Goal: Find specific page/section: Find specific page/section

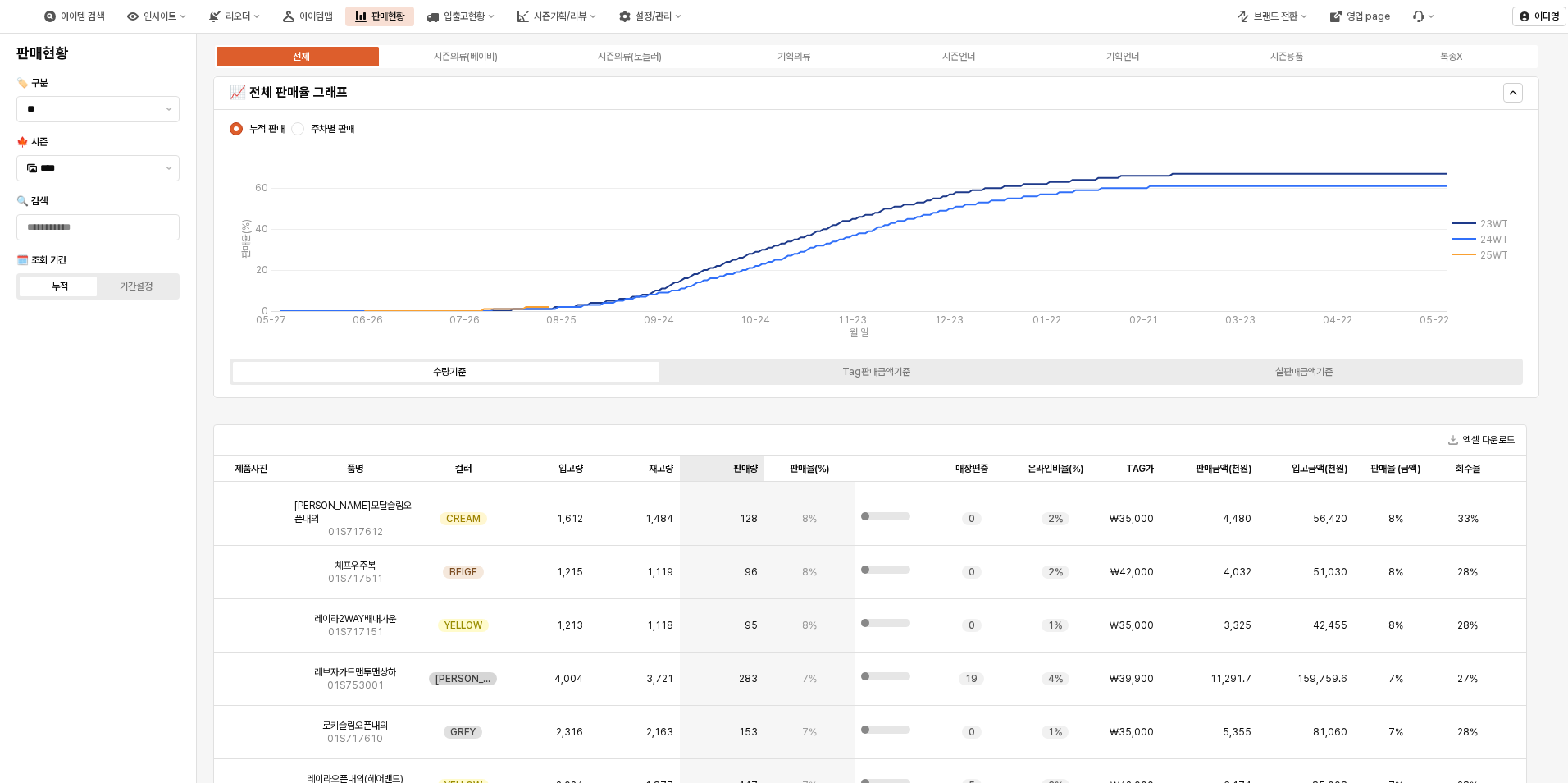
scroll to position [656, 0]
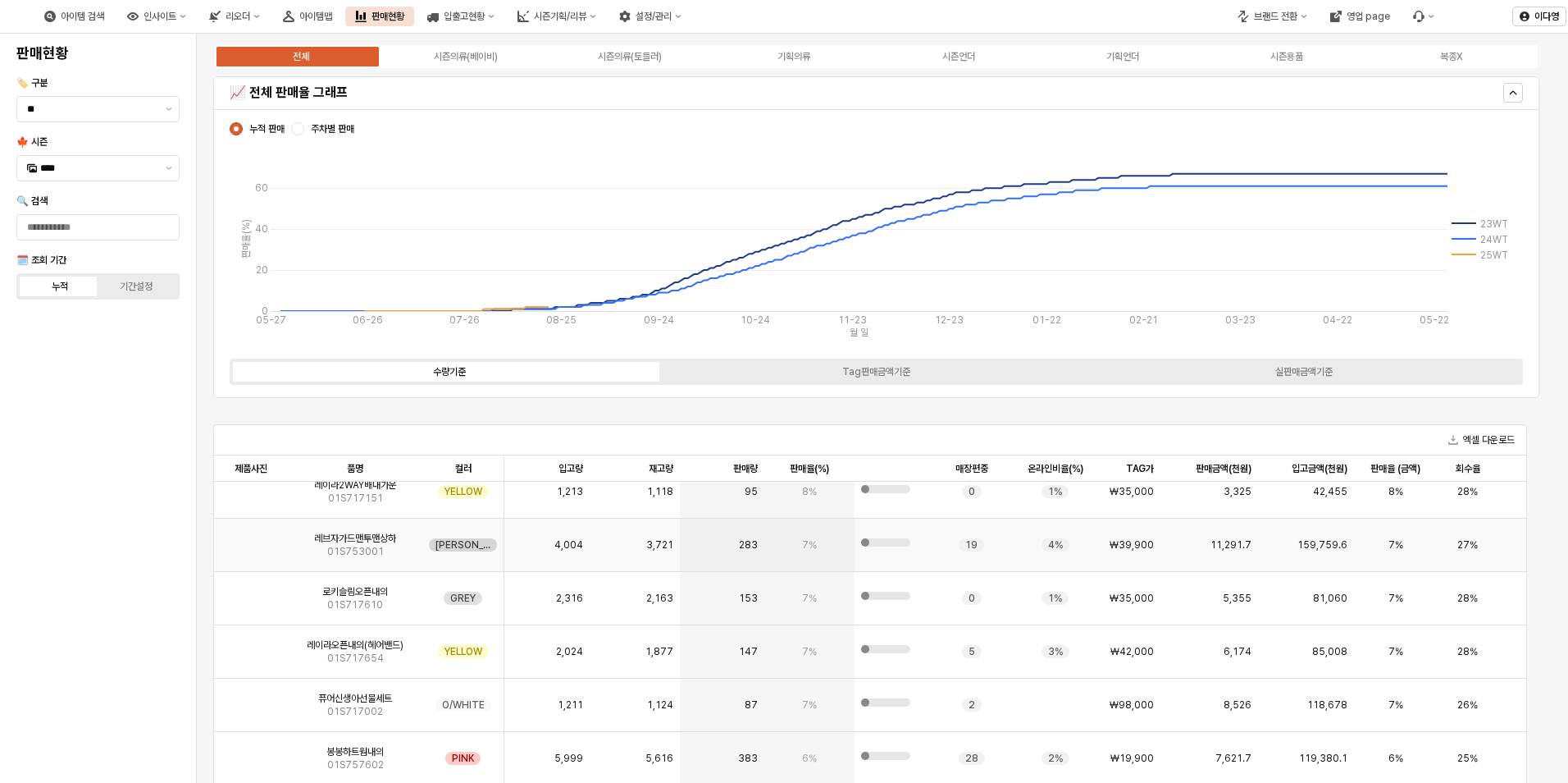
click at [251, 538] on img "App Frame" at bounding box center [251, 538] width 0 height 0
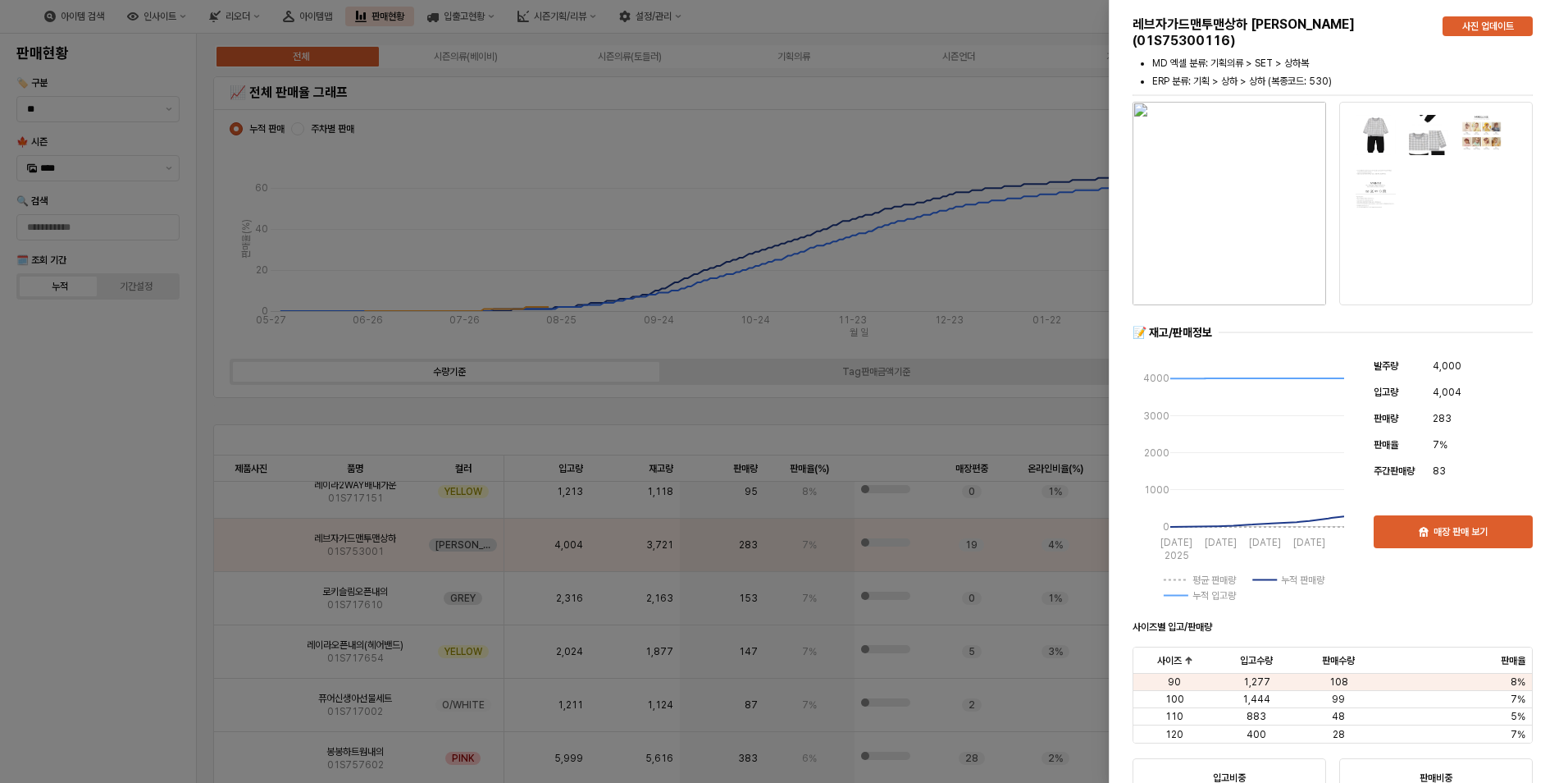
click at [130, 424] on div at bounding box center [784, 392] width 1568 height 783
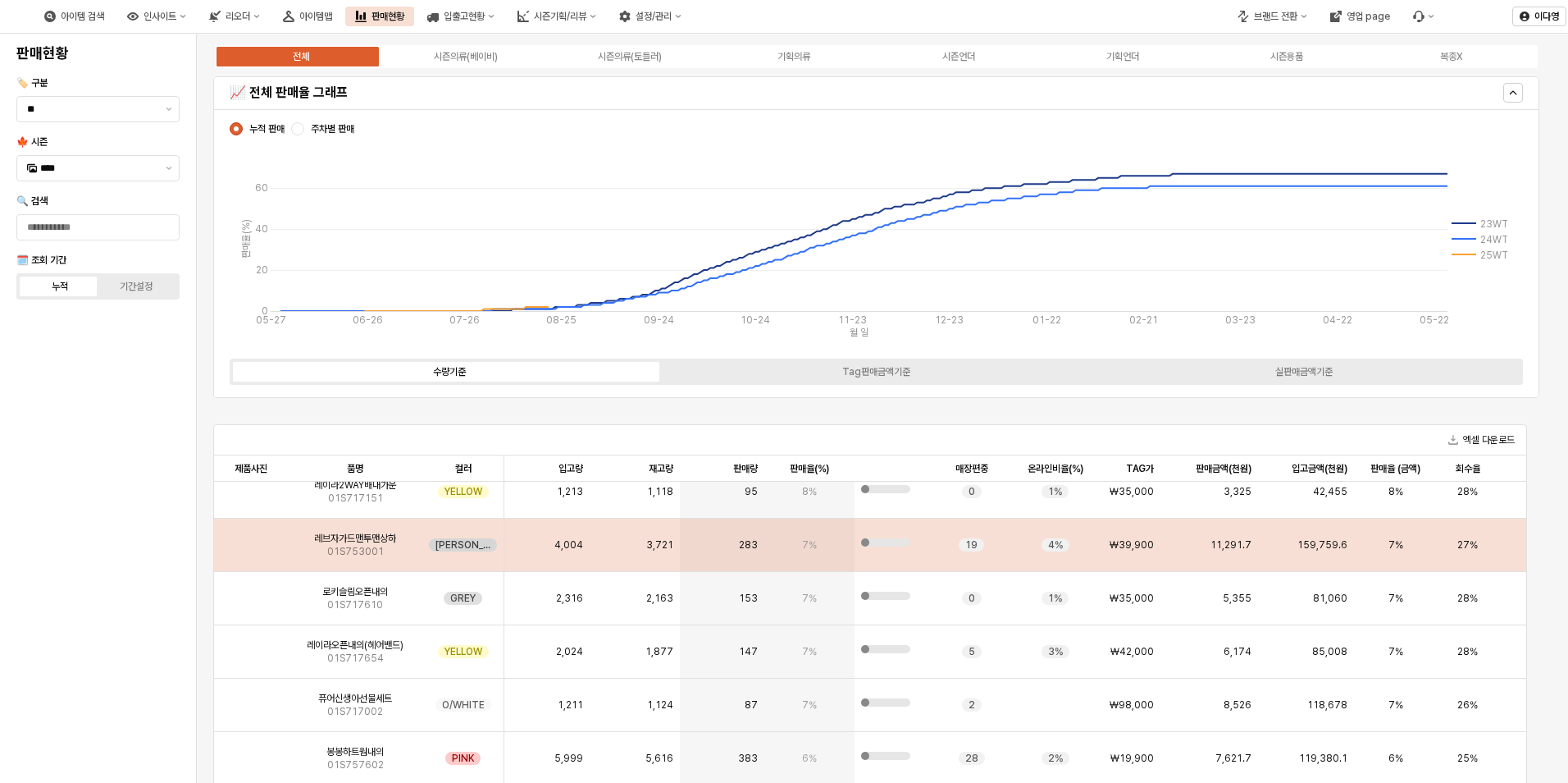
click at [251, 538] on img "App Frame" at bounding box center [251, 538] width 0 height 0
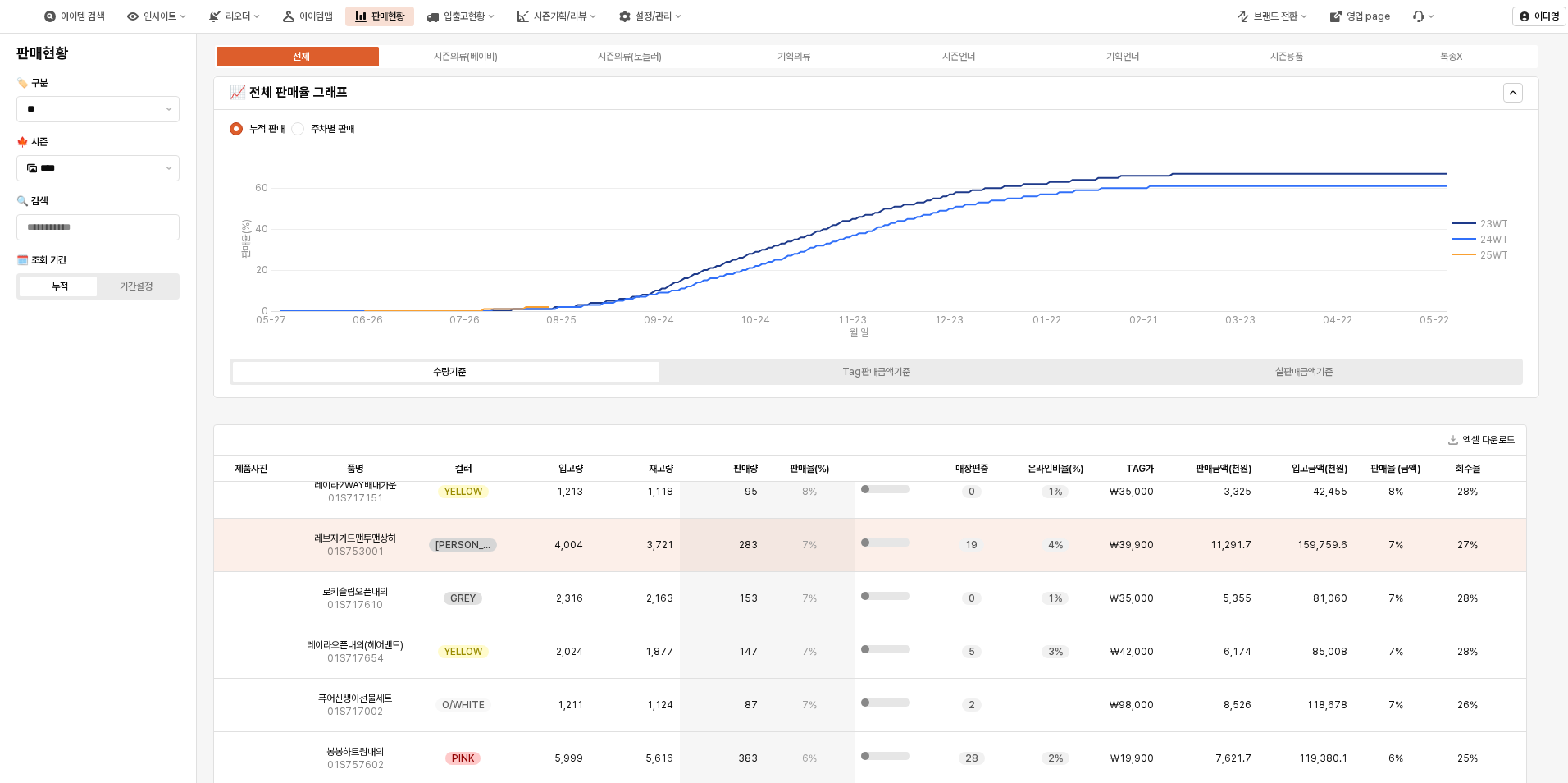
click at [32, 495] on div "판매현황 🏷️ 구분 ** 🍁 시즌 **** 🔍 검색 🗓️ 조회 기간 누적 기간설정" at bounding box center [98, 408] width 176 height 736
click at [251, 484] on img "App Frame" at bounding box center [251, 484] width 0 height 0
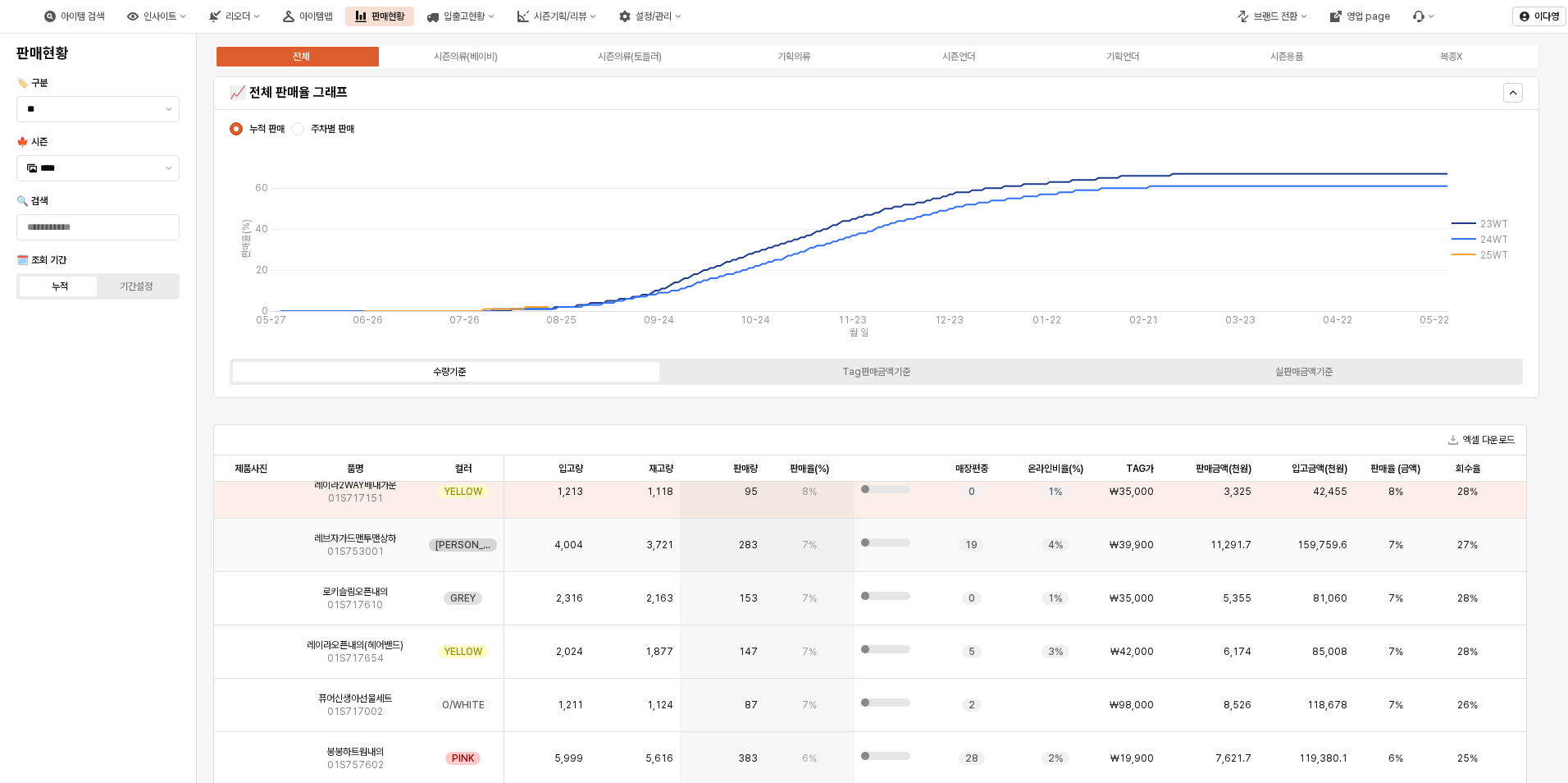
click at [251, 538] on img "App Frame" at bounding box center [251, 538] width 0 height 0
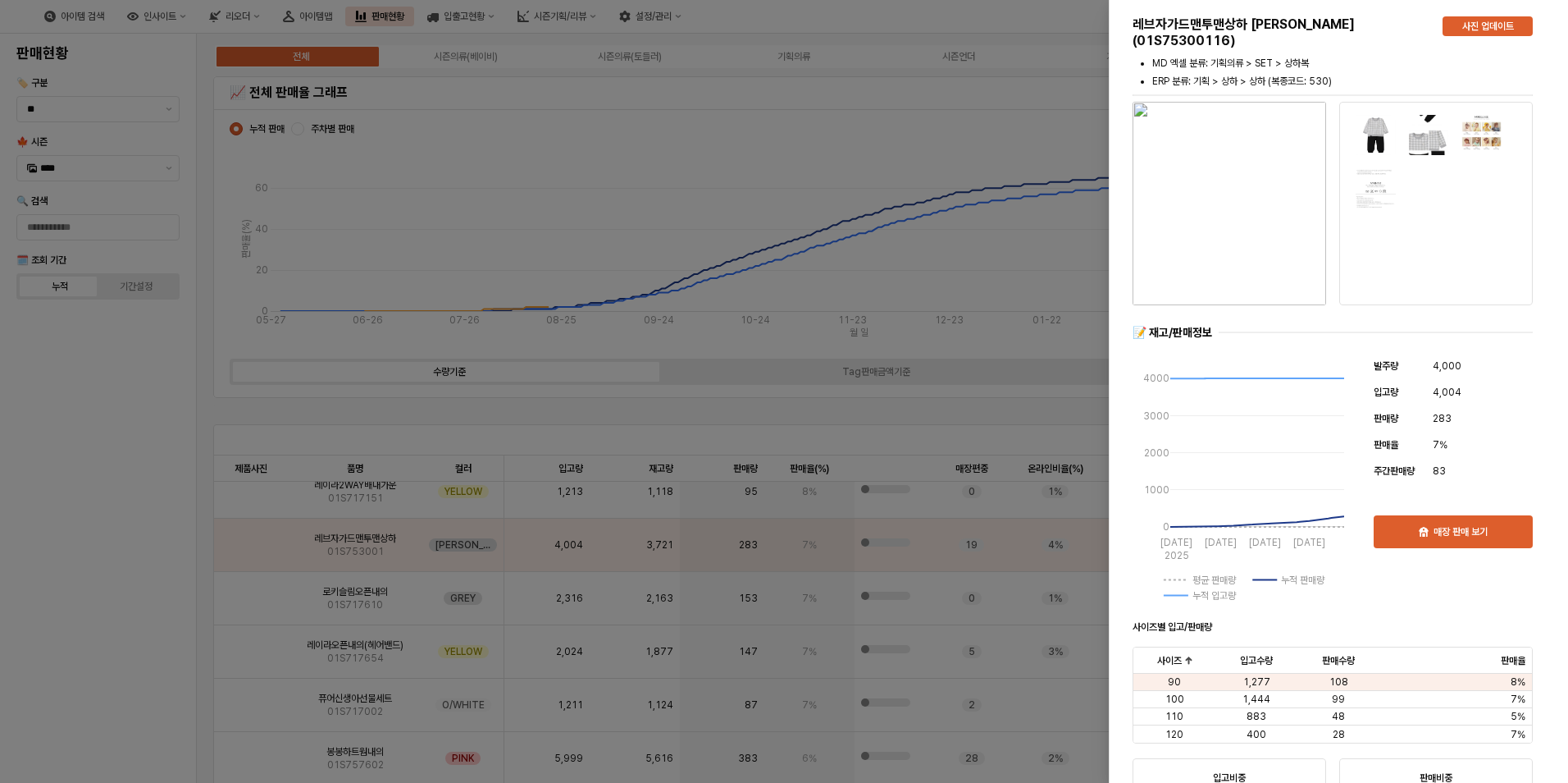
click at [1371, 125] on img at bounding box center [1375, 135] width 42 height 42
click at [1225, 188] on img "button" at bounding box center [1229, 203] width 194 height 204
click at [47, 420] on div at bounding box center [784, 392] width 1568 height 783
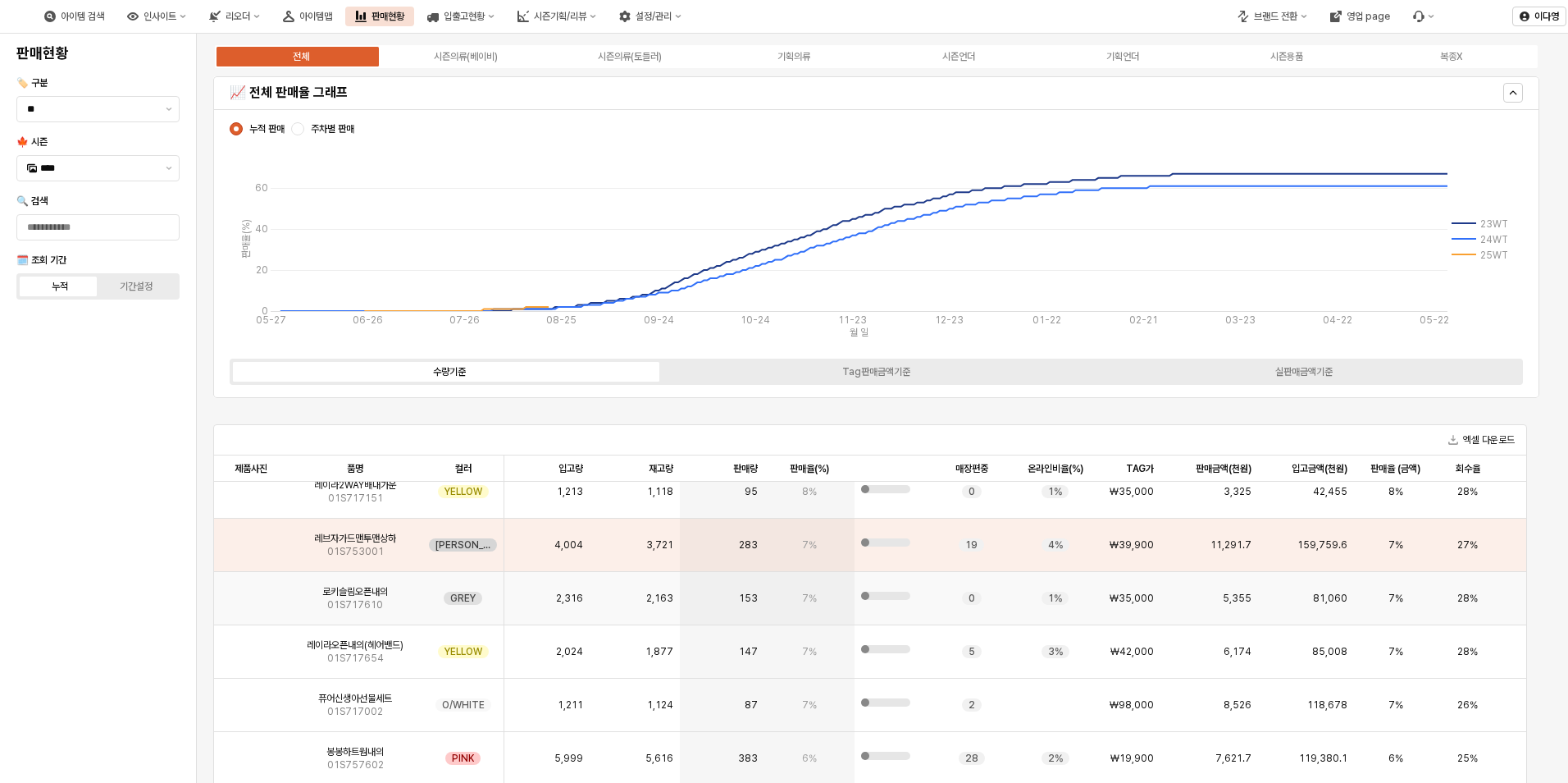
click at [251, 591] on img "App Frame" at bounding box center [251, 591] width 0 height 0
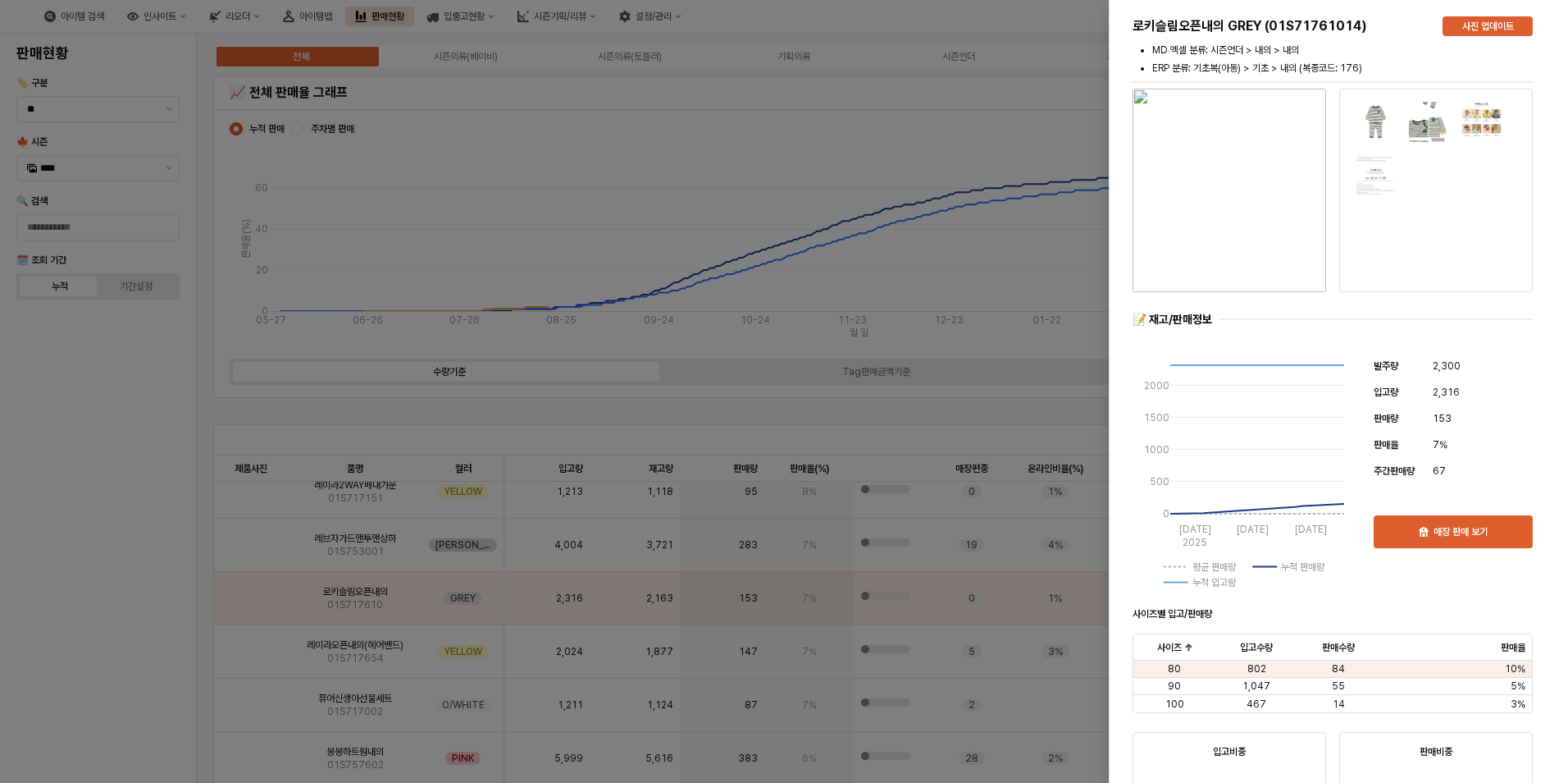
click at [72, 535] on div at bounding box center [784, 392] width 1568 height 783
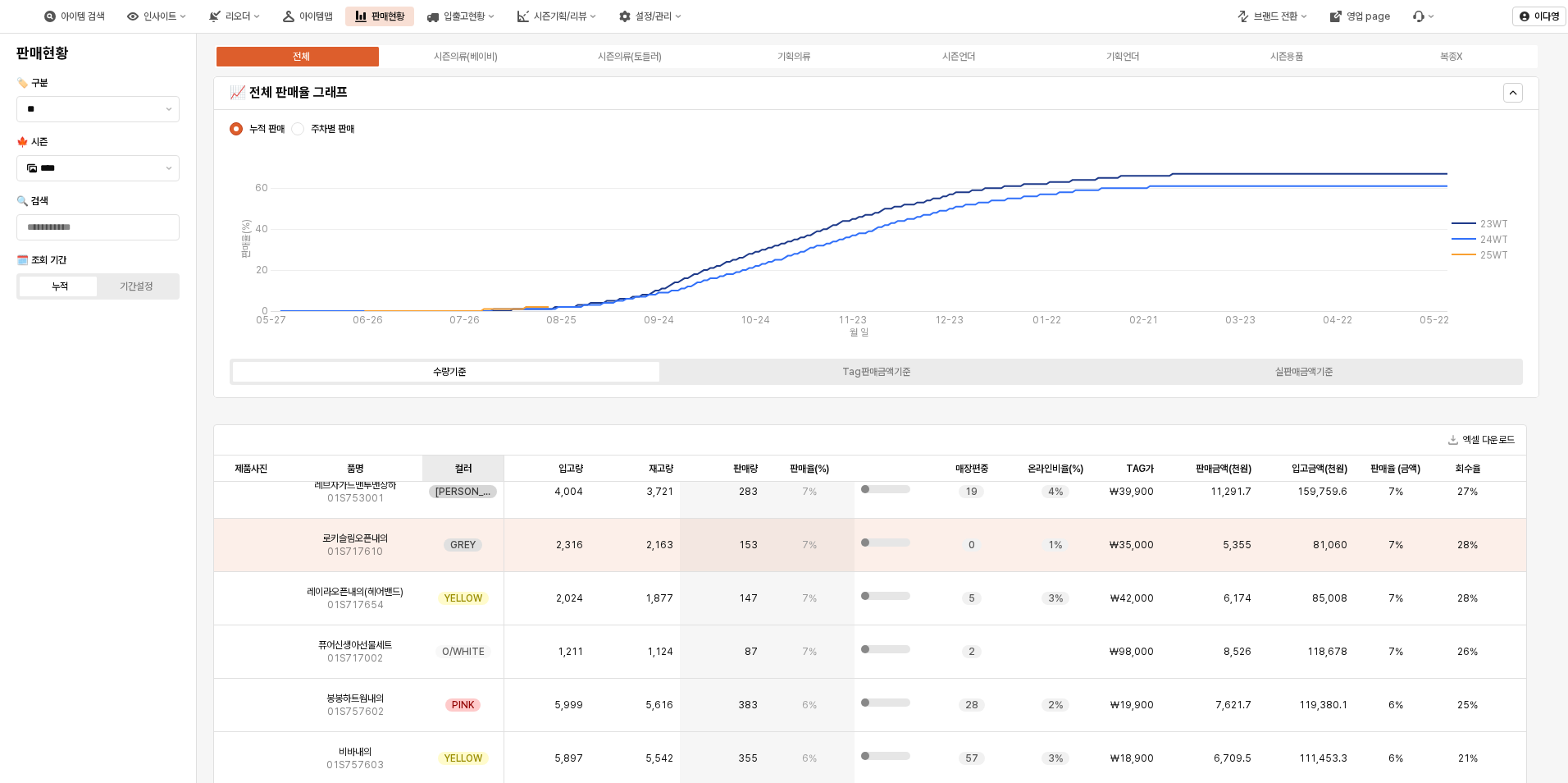
scroll to position [739, 0]
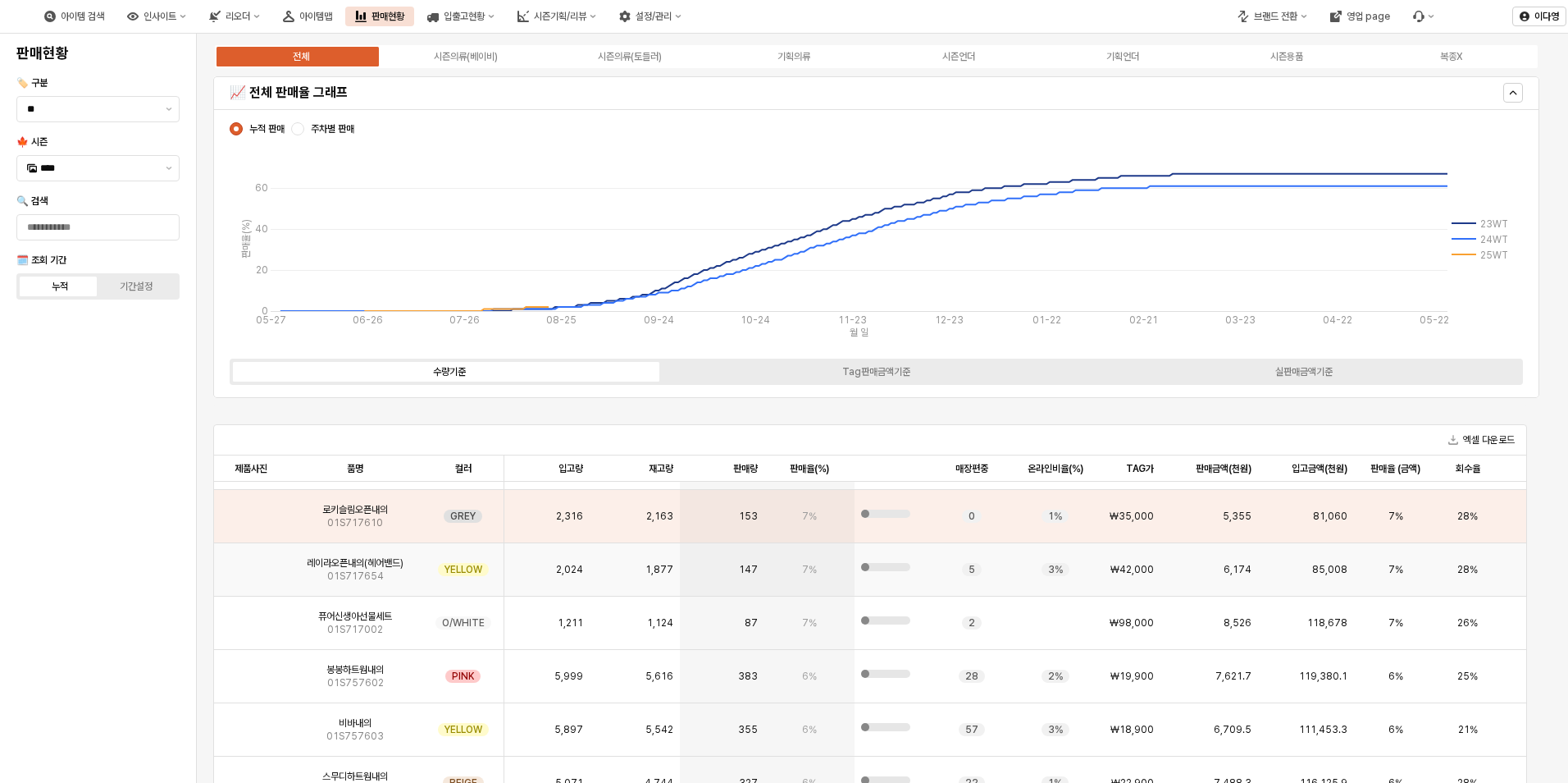
click at [251, 563] on img "App Frame" at bounding box center [251, 563] width 0 height 0
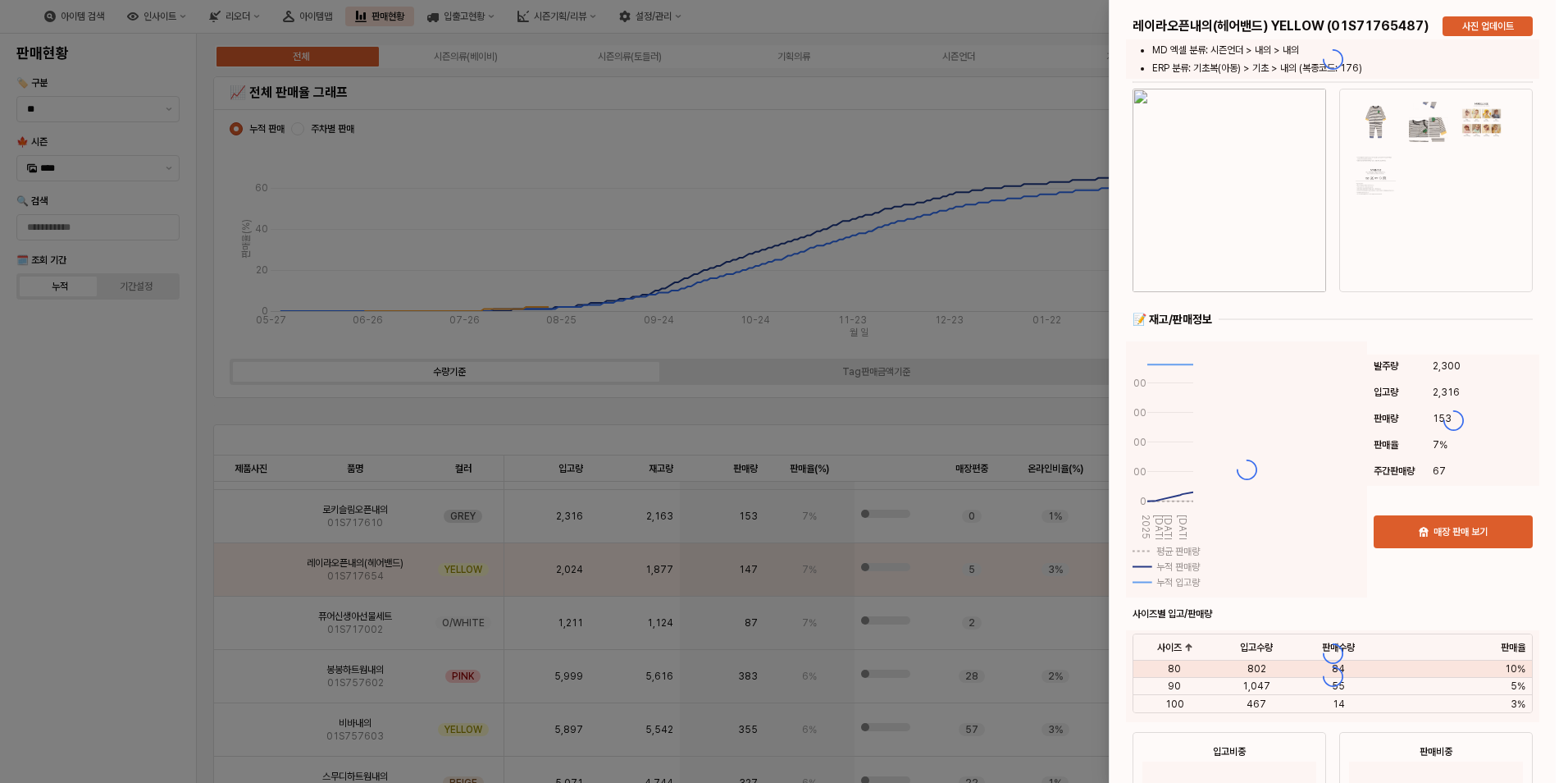
click at [242, 721] on div at bounding box center [784, 392] width 1568 height 783
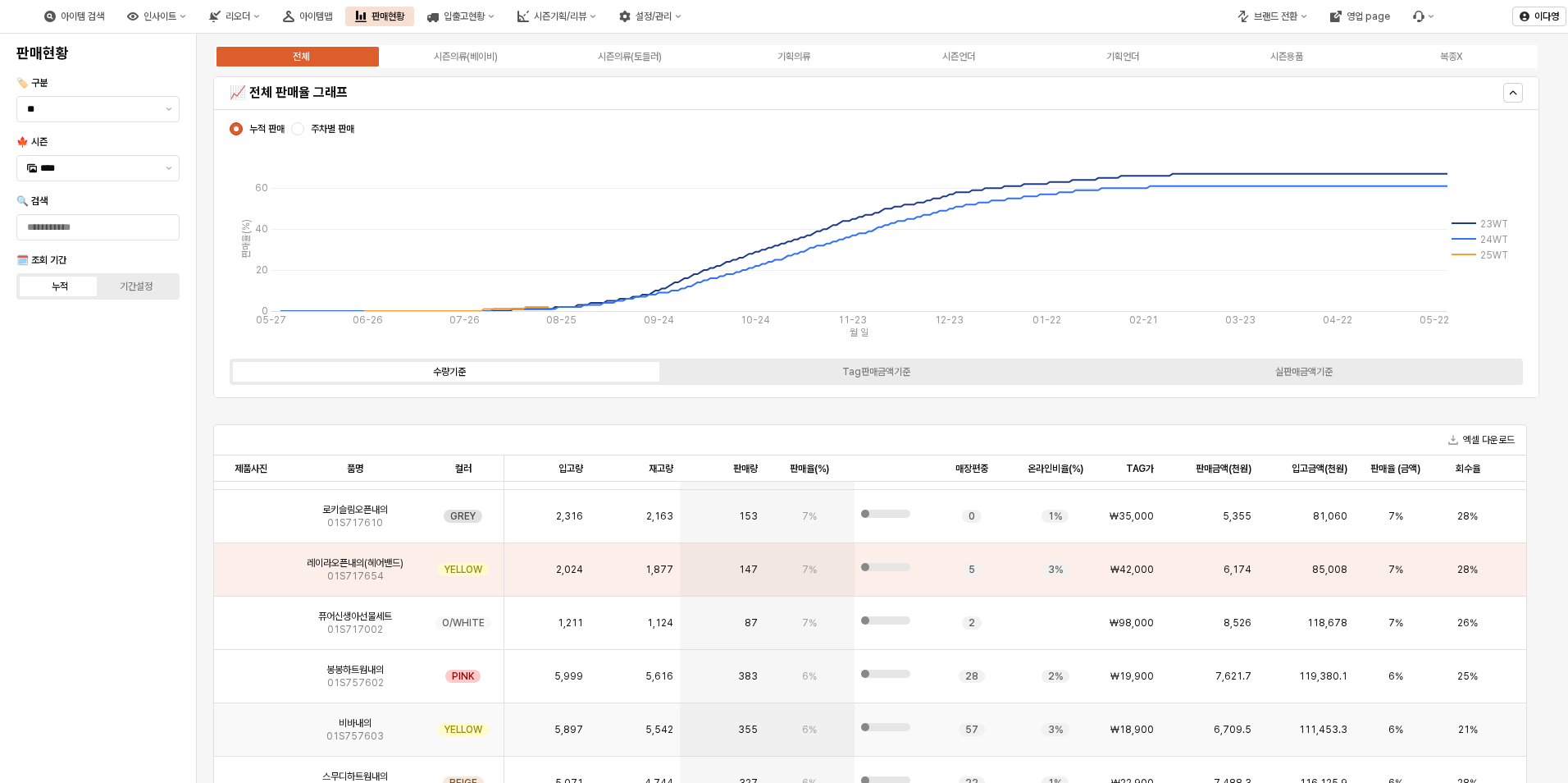
click at [251, 722] on img "App Frame" at bounding box center [251, 722] width 0 height 0
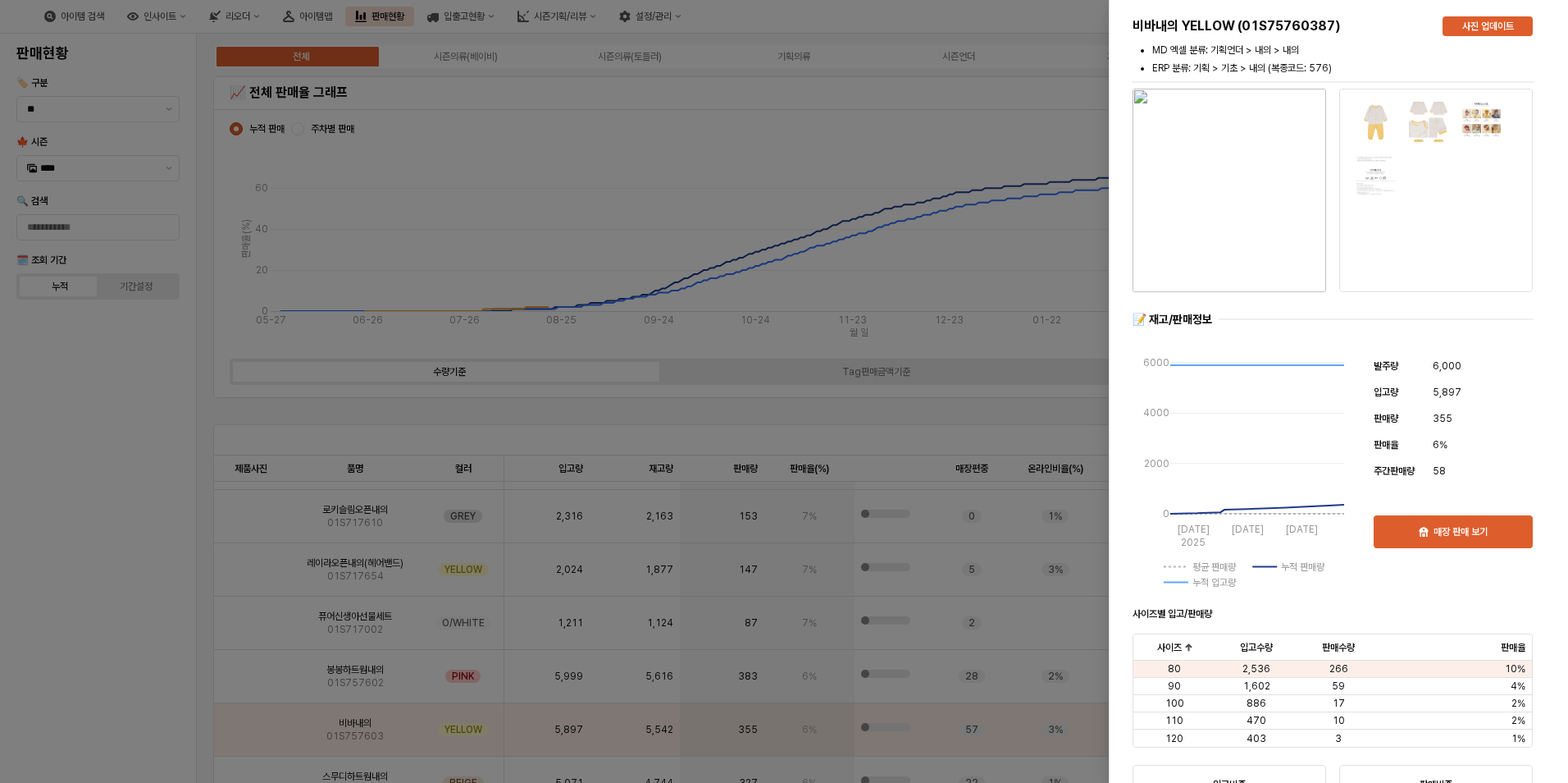
click at [130, 560] on div at bounding box center [784, 392] width 1568 height 783
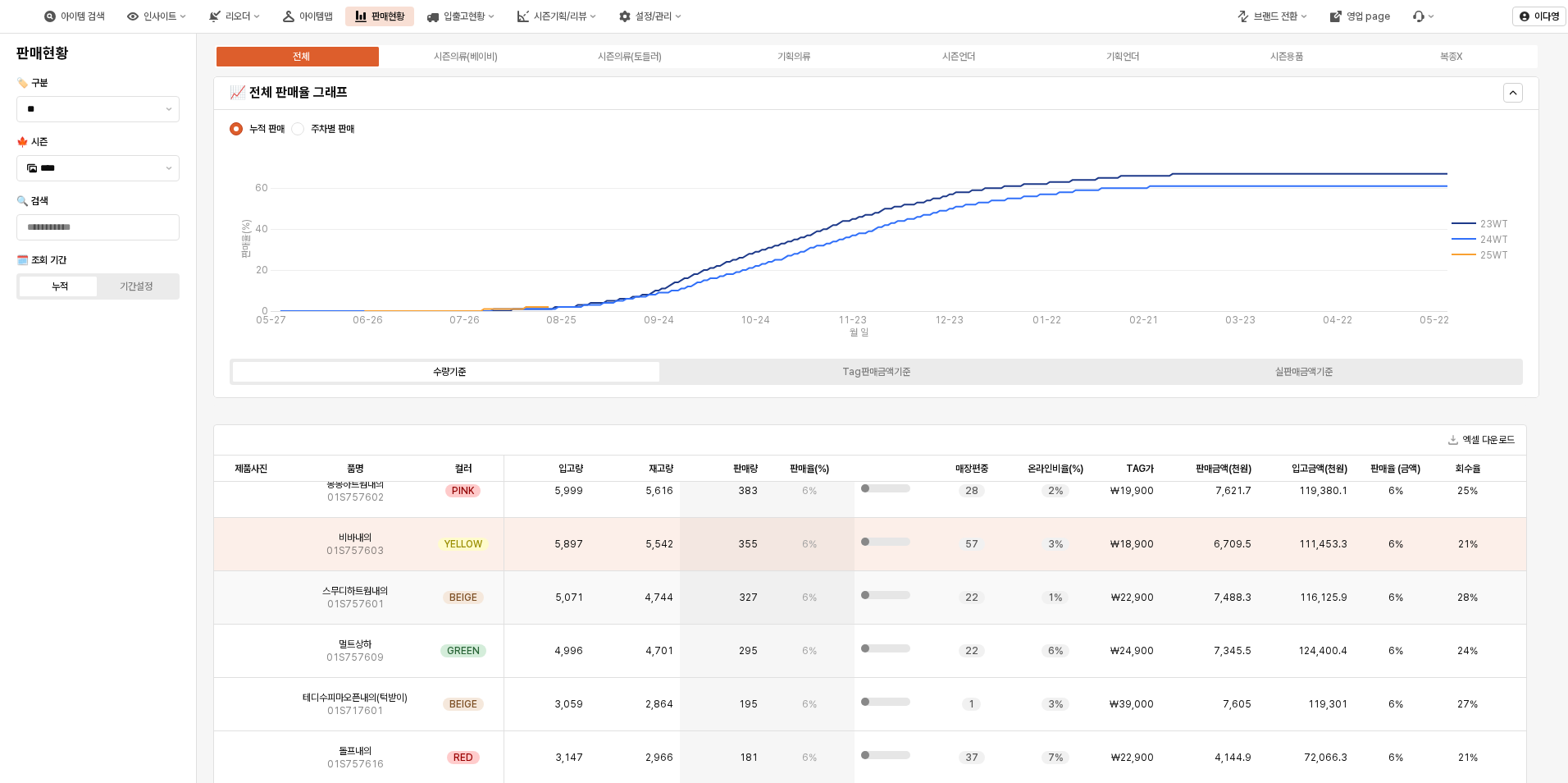
scroll to position [984, 0]
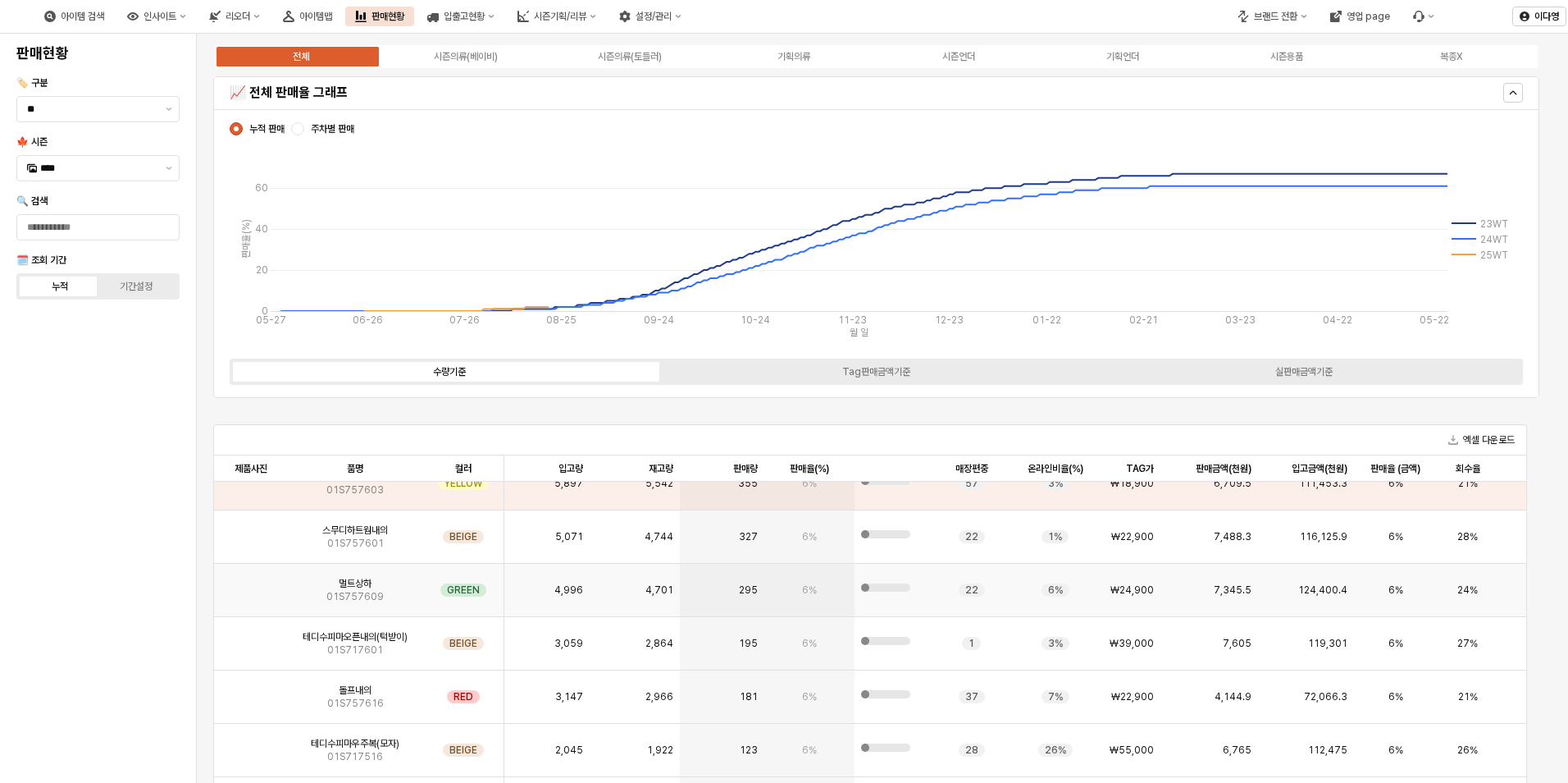
click at [251, 583] on img "App Frame" at bounding box center [251, 583] width 0 height 0
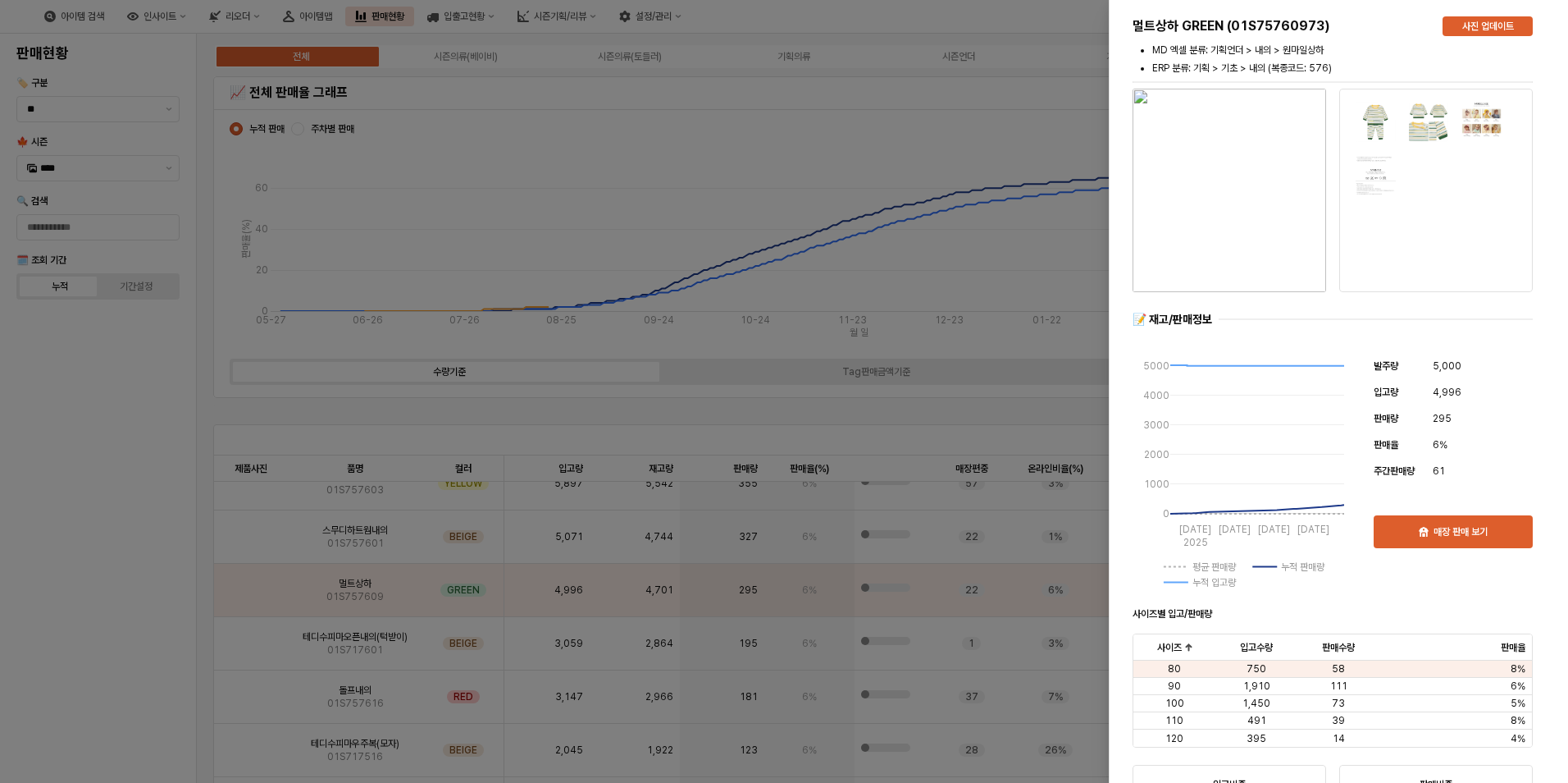
click at [28, 521] on div at bounding box center [784, 392] width 1568 height 783
